Goal: Information Seeking & Learning: Learn about a topic

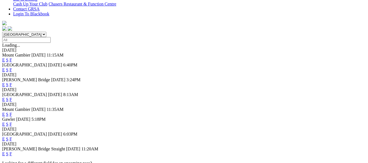
scroll to position [192, 0]
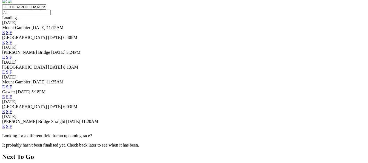
click at [12, 109] on link "F" at bounding box center [11, 111] width 2 height 5
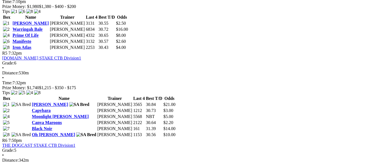
scroll to position [576, 0]
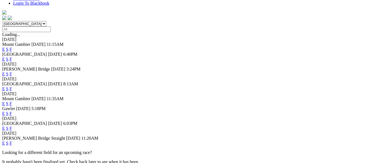
scroll to position [192, 0]
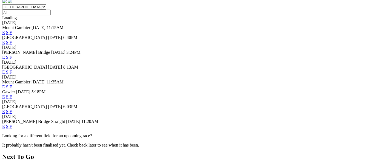
click at [5, 109] on link "E" at bounding box center [3, 111] width 3 height 5
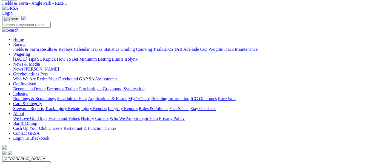
scroll to position [55, 0]
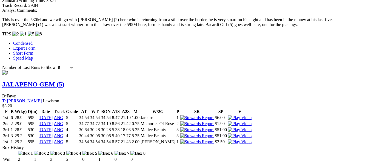
scroll to position [494, 0]
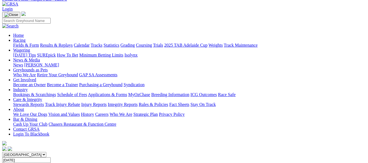
scroll to position [55, 0]
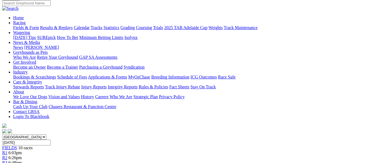
scroll to position [82, 0]
